Goal: Information Seeking & Learning: Learn about a topic

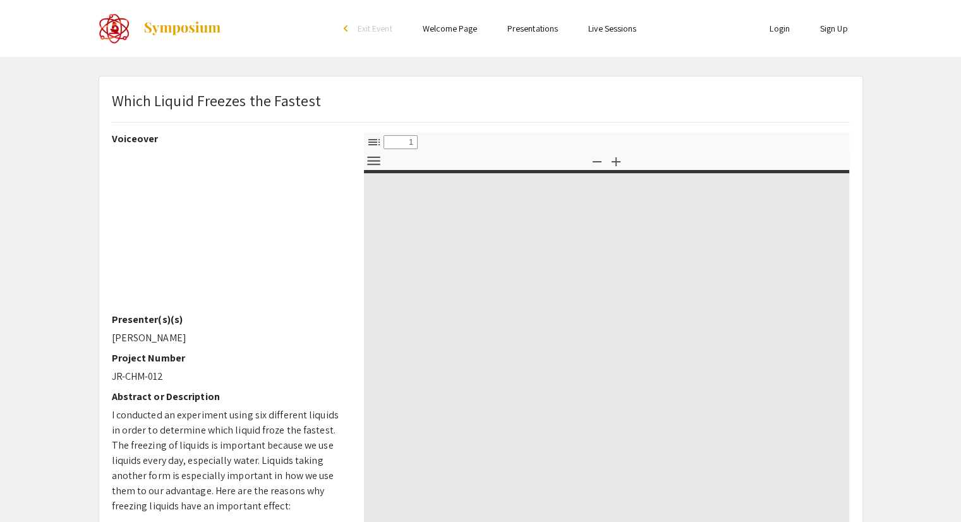
select select "custom"
type input "0"
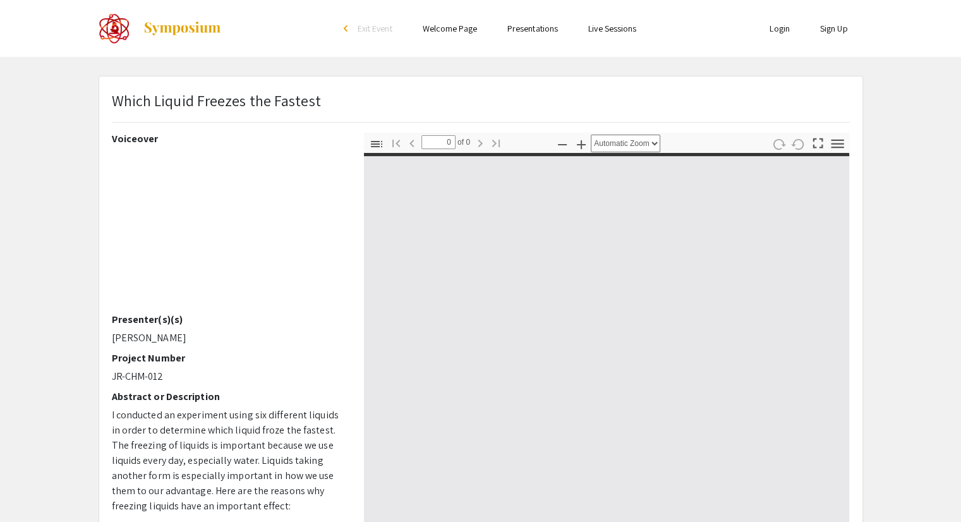
select select "custom"
type input "1"
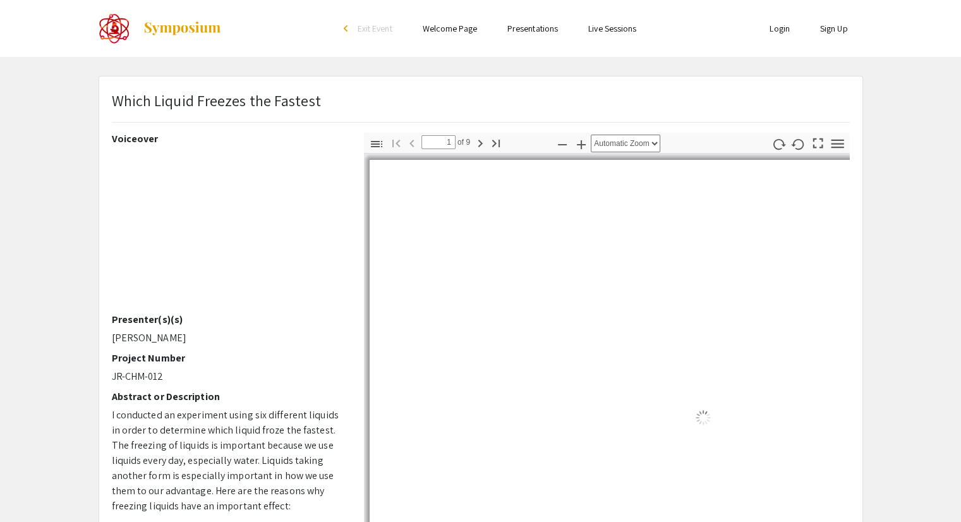
select select "auto"
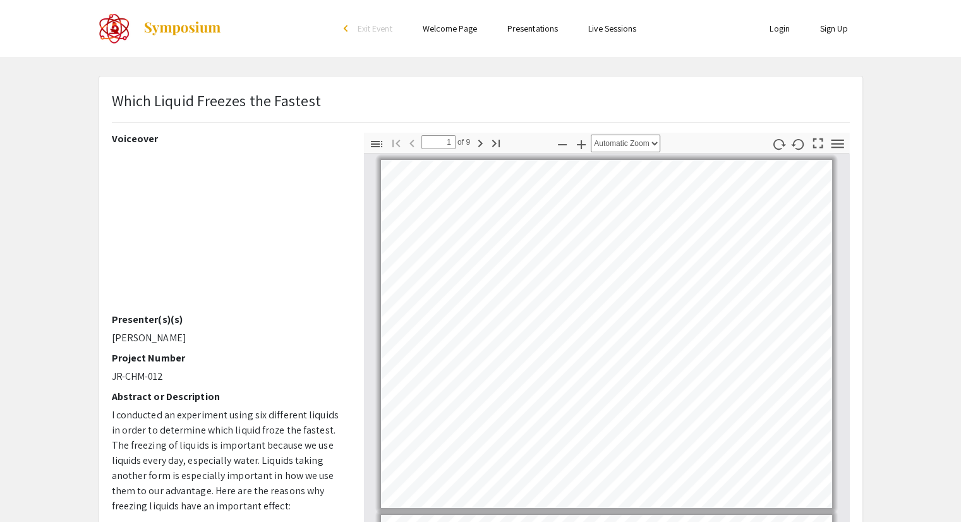
scroll to position [1, 0]
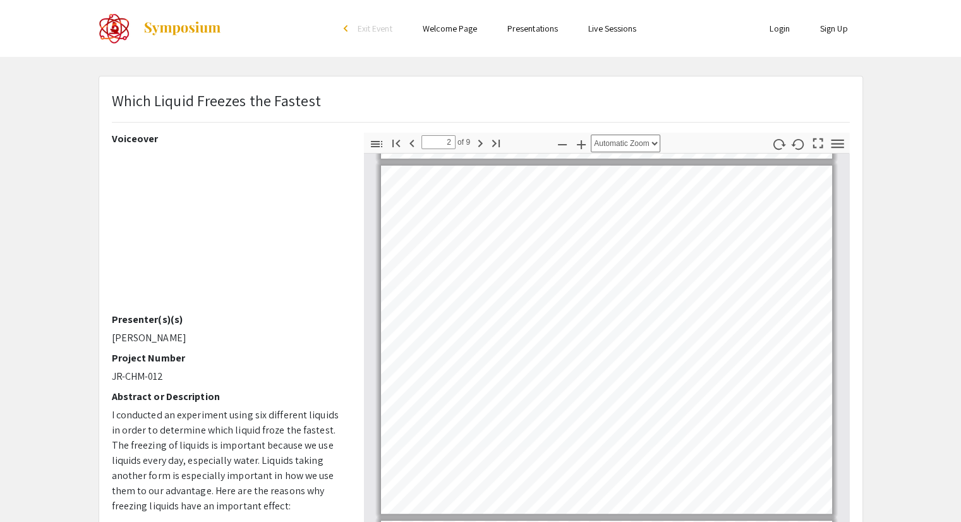
type input "3"
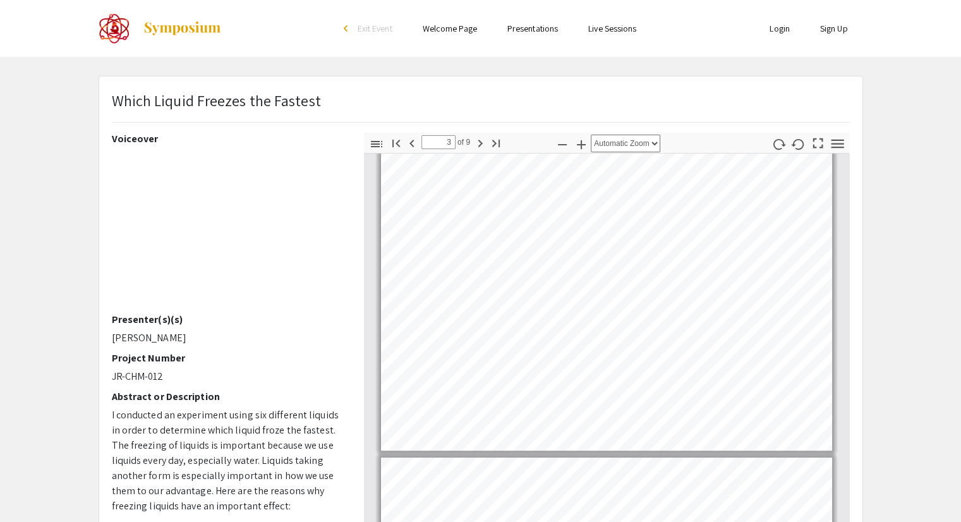
scroll to position [769, 0]
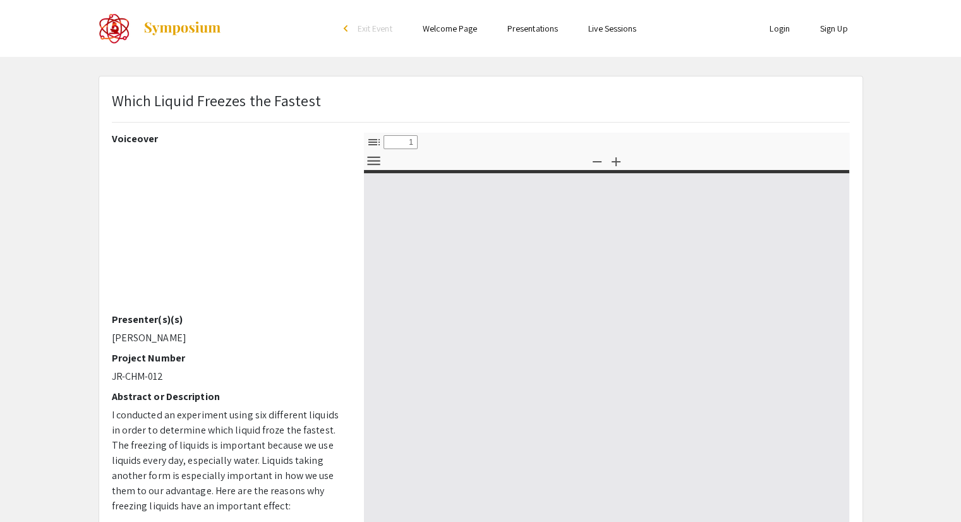
select select "custom"
type input "0"
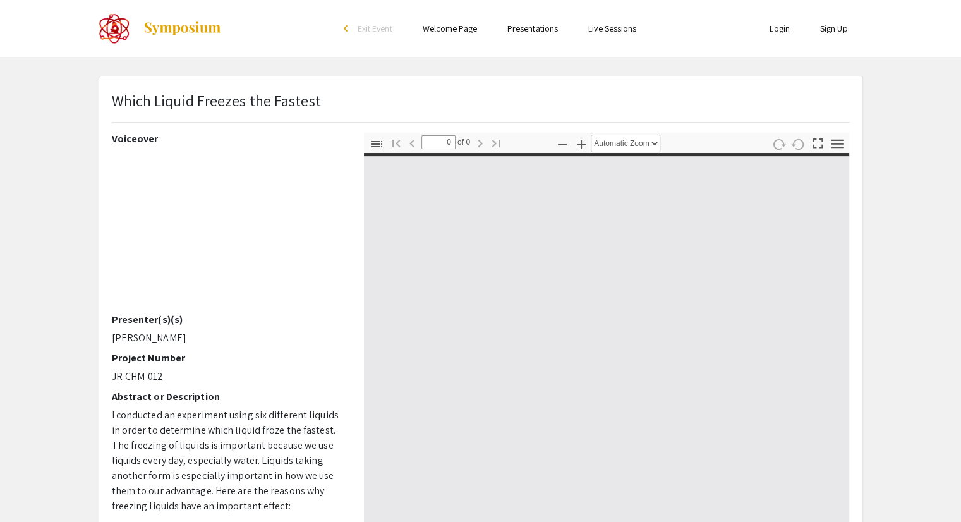
select select "custom"
type input "1"
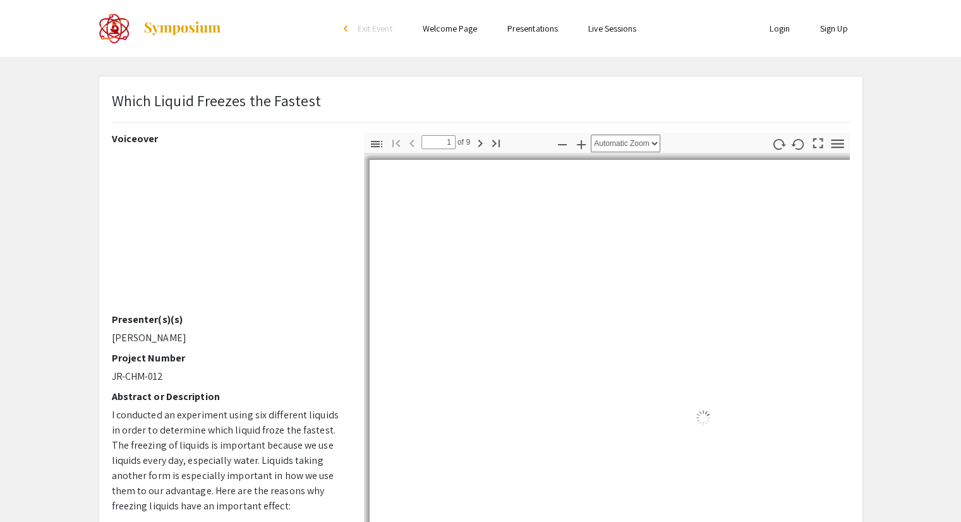
select select "auto"
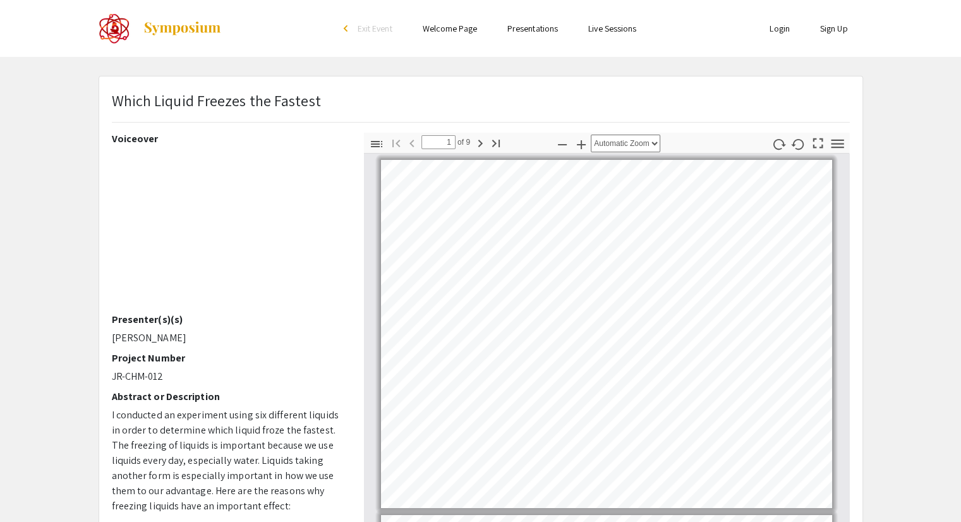
scroll to position [1, 0]
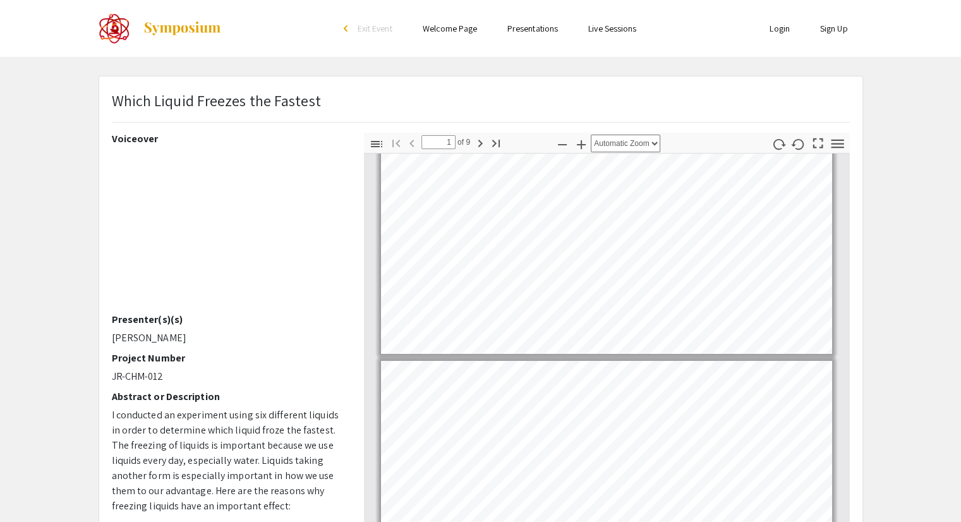
type input "2"
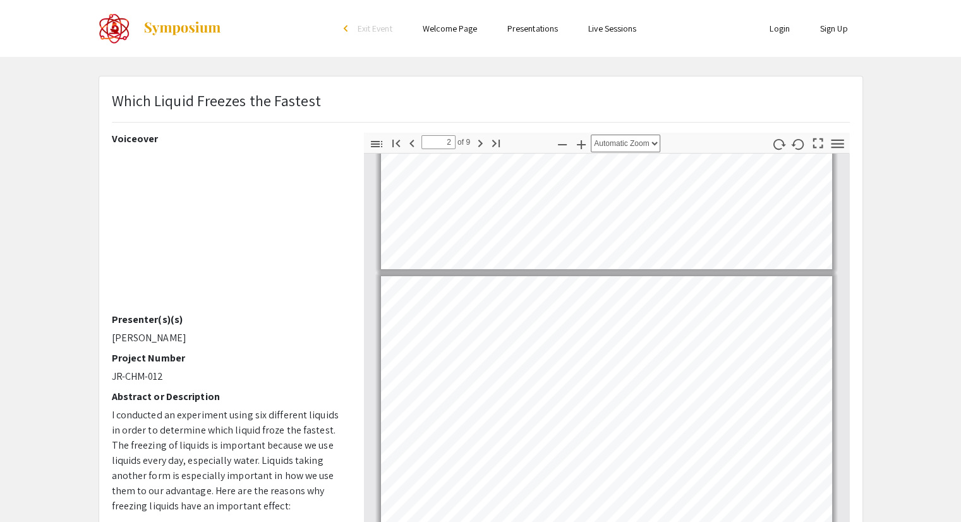
scroll to position [242, 0]
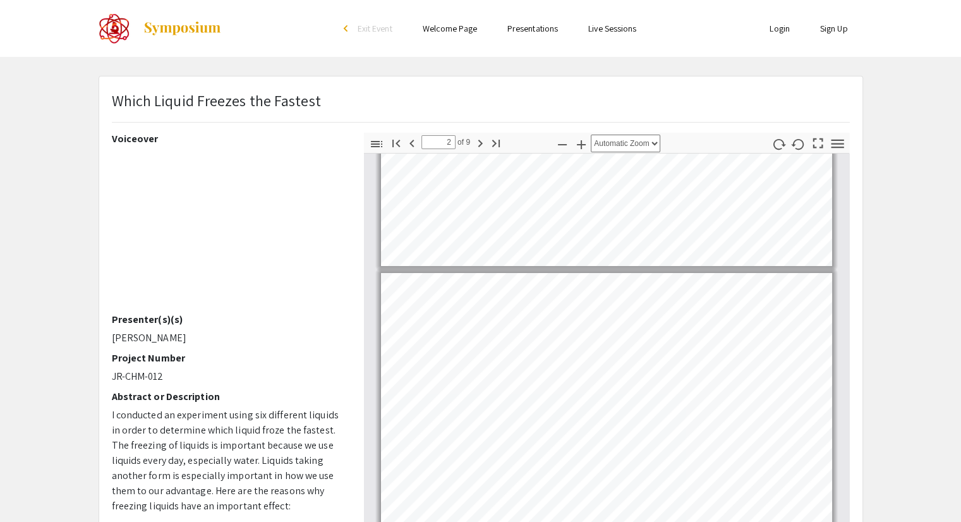
drag, startPoint x: 111, startPoint y: 330, endPoint x: 243, endPoint y: 337, distance: 132.2
click at [243, 337] on p "[PERSON_NAME]" at bounding box center [228, 337] width 233 height 15
copy p "[PERSON_NAME]"
drag, startPoint x: 114, startPoint y: 99, endPoint x: 106, endPoint y: 109, distance: 13.0
drag, startPoint x: 106, startPoint y: 109, endPoint x: 114, endPoint y: 97, distance: 14.5
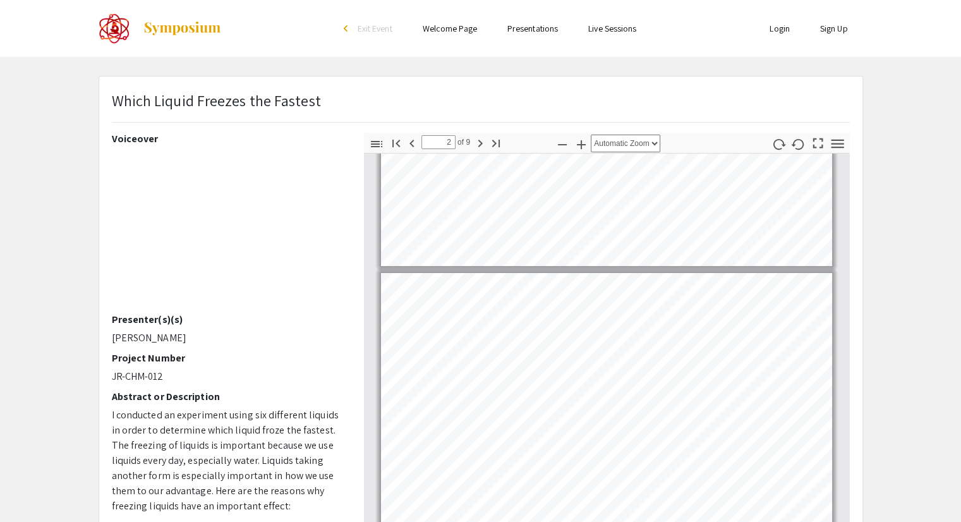
click at [114, 97] on p "Which Liquid Freezes the Fastest" at bounding box center [216, 100] width 209 height 23
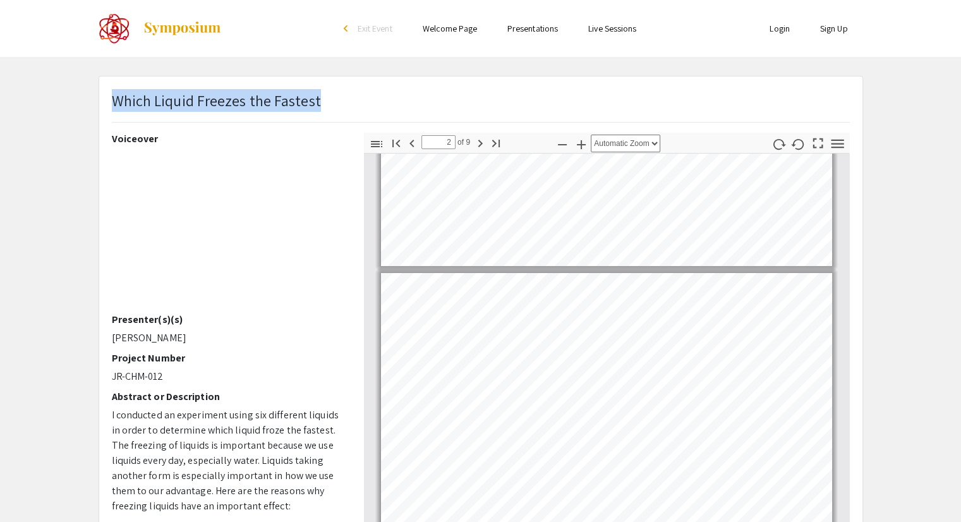
click at [114, 97] on p "Which Liquid Freezes the Fastest" at bounding box center [216, 100] width 209 height 23
copy p "Which Liquid Freezes the Fastest"
drag, startPoint x: 109, startPoint y: 332, endPoint x: 205, endPoint y: 333, distance: 96.0
click at [205, 333] on div "Voiceover Presenter(s)(s) [PERSON_NAME] Project Number JR-CHM-012 Abstract or D…" at bounding box center [228, 354] width 252 height 442
copy p "[PERSON_NAME]"
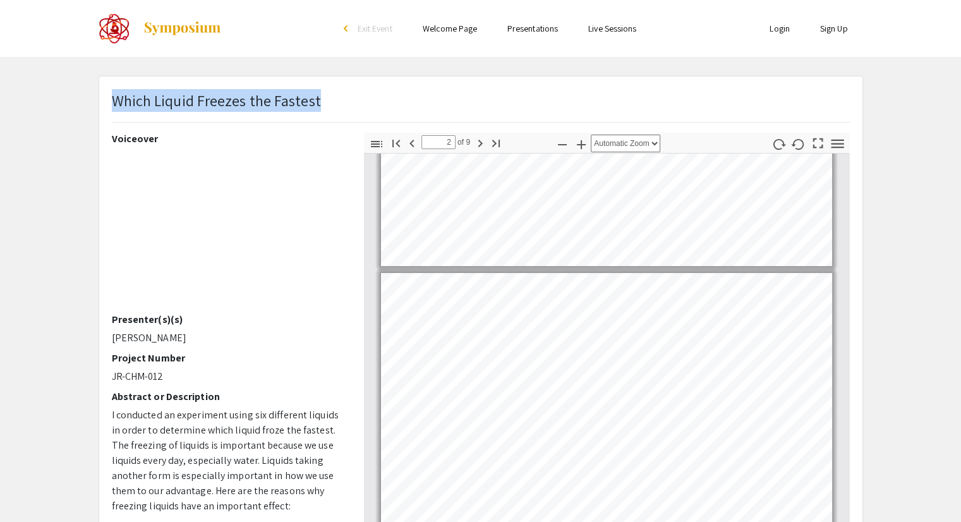
click at [103, 33] on img at bounding box center [115, 29] width 32 height 32
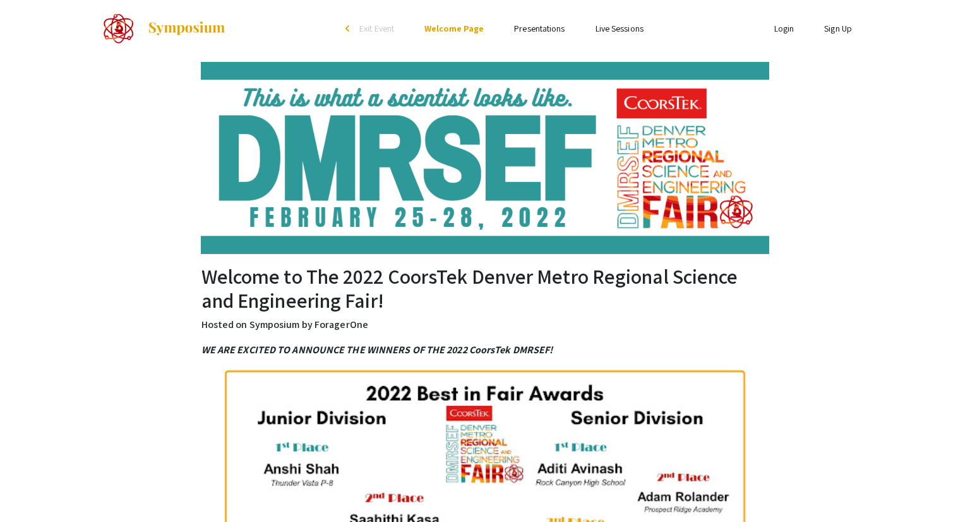
select select "custom"
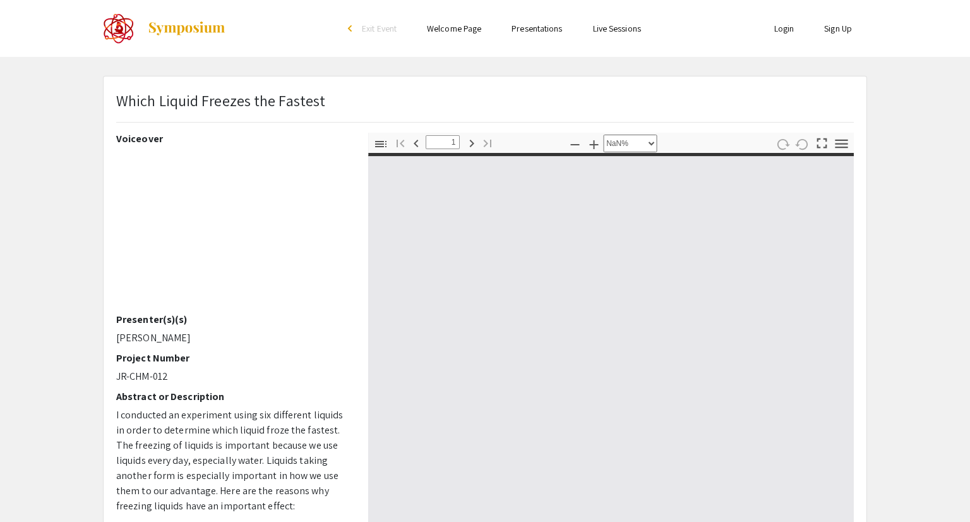
type input "0"
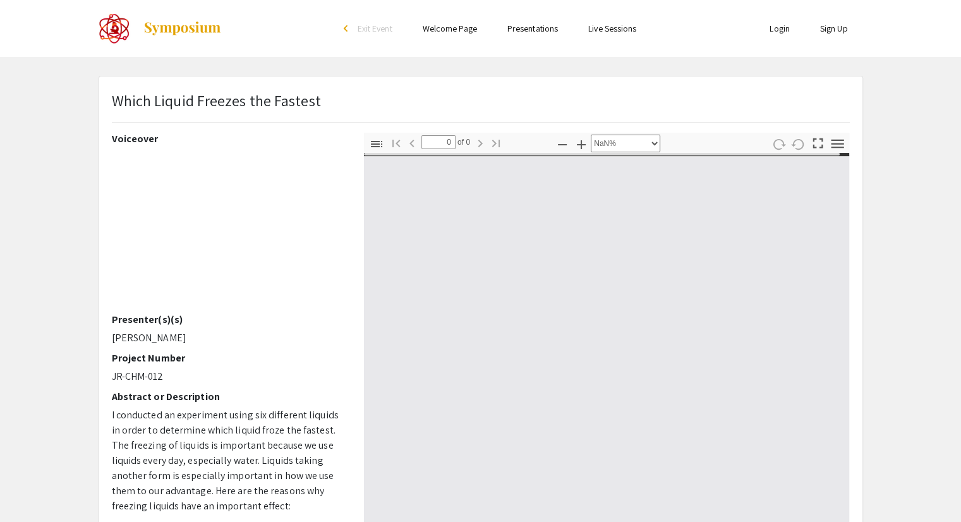
select select "auto"
type input "1"
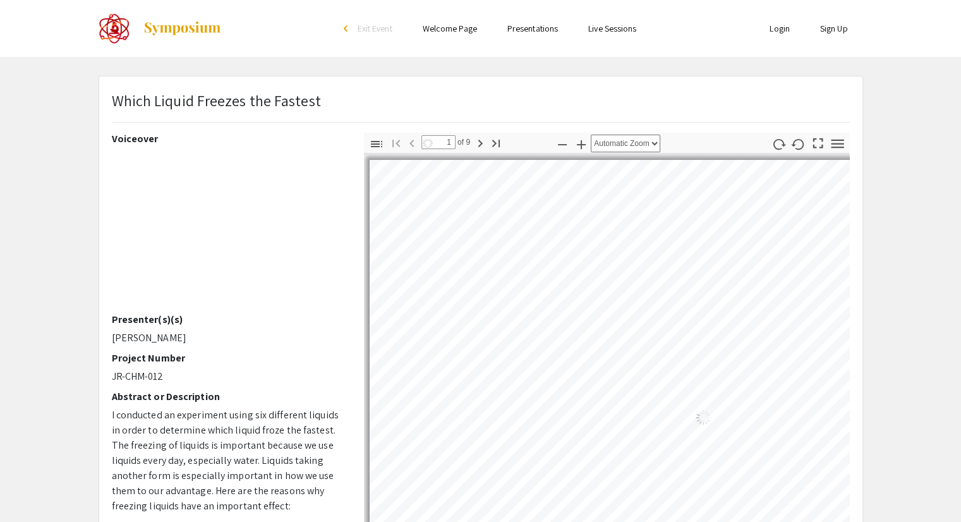
select select "auto"
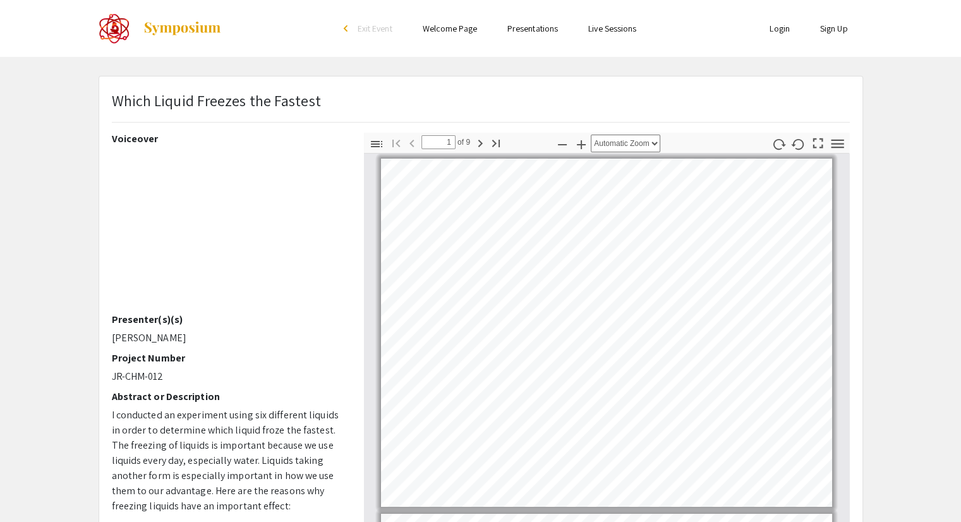
click at [25, 51] on div "Skip navigation arrow_back_ios Exit Event Welcome Page Presentations Live Sessi…" at bounding box center [480, 28] width 961 height 57
